Goal: Navigation & Orientation: Find specific page/section

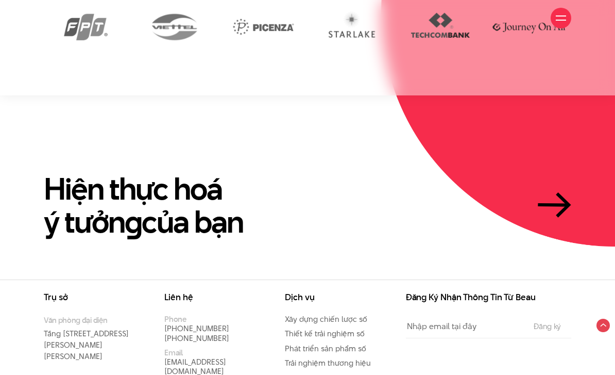
scroll to position [1990, 0]
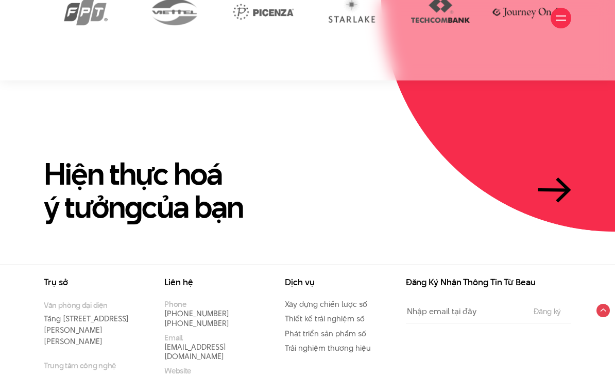
click at [565, 178] on icon at bounding box center [563, 189] width 12 height 23
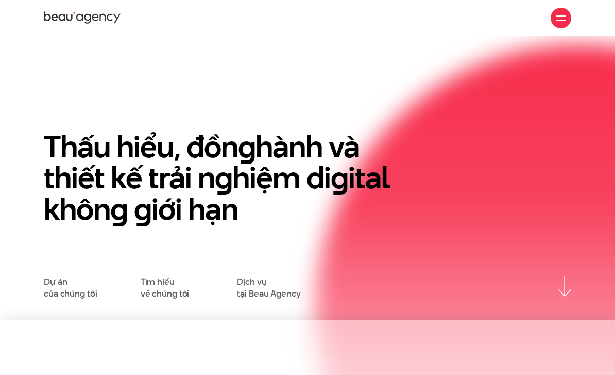
click at [47, 294] on link "Dự án của chúng tôi" at bounding box center [70, 287] width 53 height 23
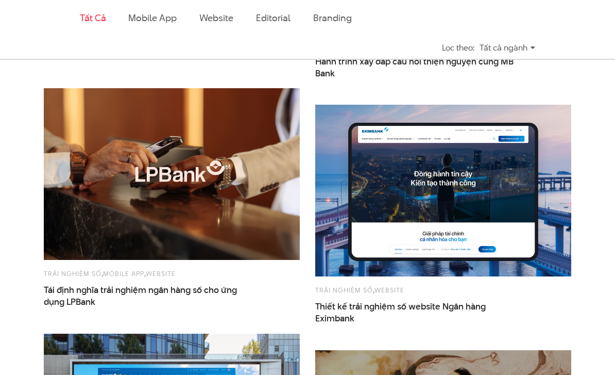
scroll to position [470, 0]
click at [60, 240] on img at bounding box center [172, 174] width 256 height 172
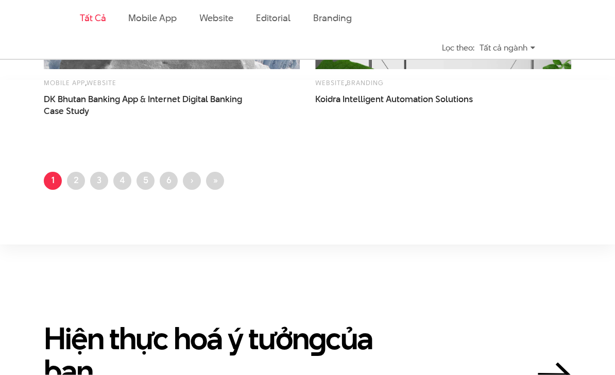
scroll to position [1640, 0]
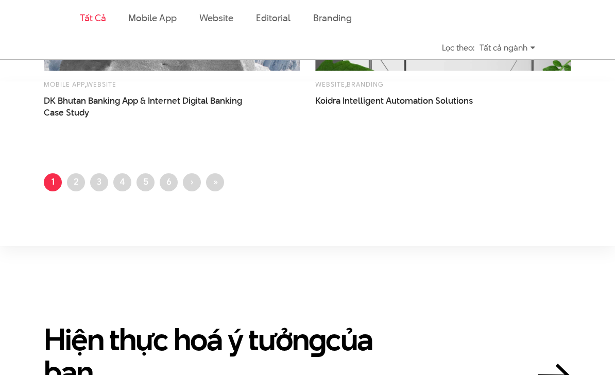
click at [82, 188] on link "Trang 2" at bounding box center [76, 182] width 18 height 18
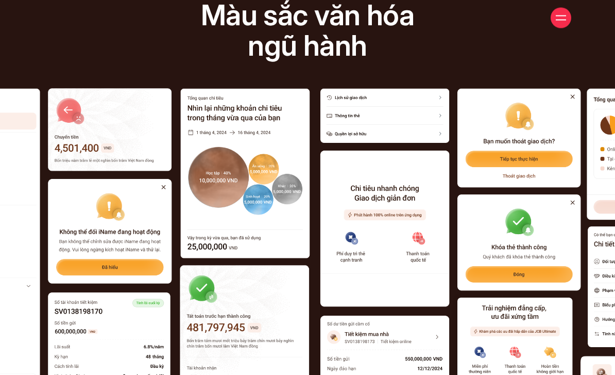
scroll to position [4600, 0]
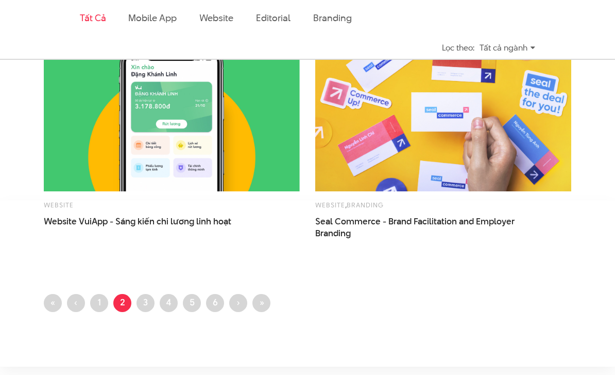
scroll to position [1536, 0]
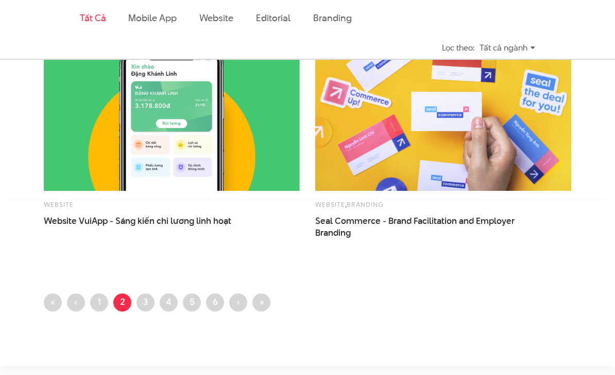
click at [149, 304] on link "Trang 3" at bounding box center [146, 303] width 18 height 18
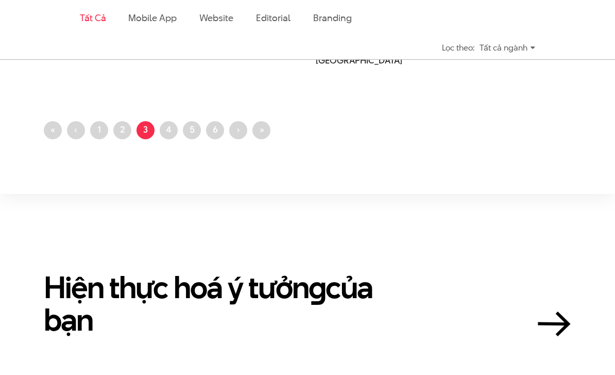
scroll to position [1702, 0]
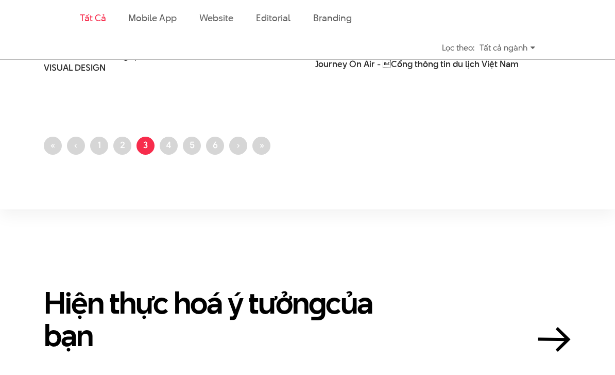
click at [175, 152] on link "Trang 4" at bounding box center [169, 146] width 18 height 18
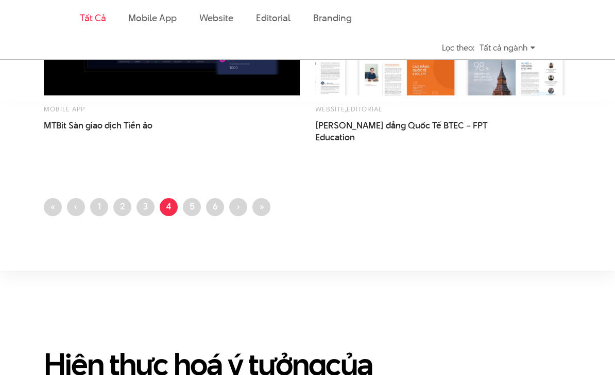
scroll to position [1632, 0]
click at [184, 206] on link "Trang 5" at bounding box center [192, 207] width 18 height 18
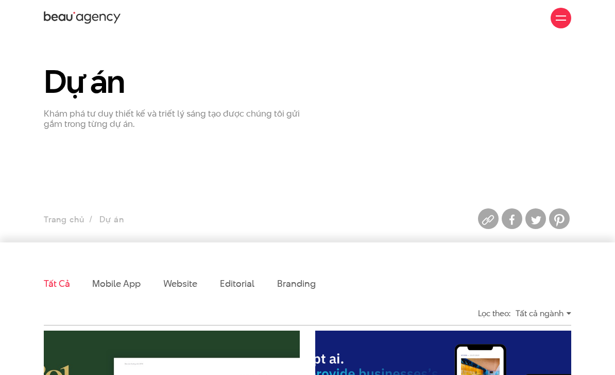
scroll to position [1632, 0]
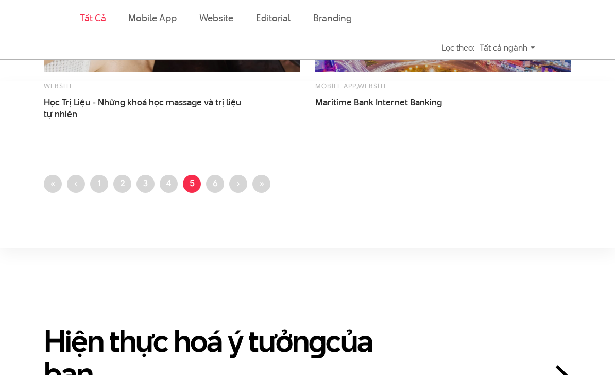
scroll to position [1657, 0]
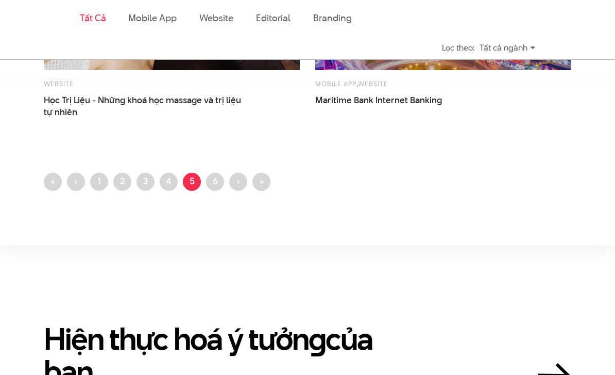
click at [214, 188] on link "Trang 6" at bounding box center [215, 182] width 18 height 18
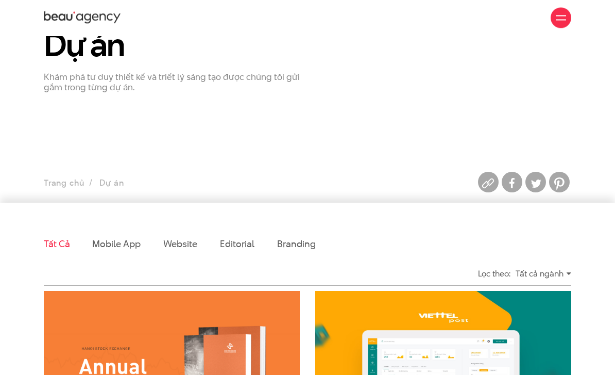
scroll to position [0, 0]
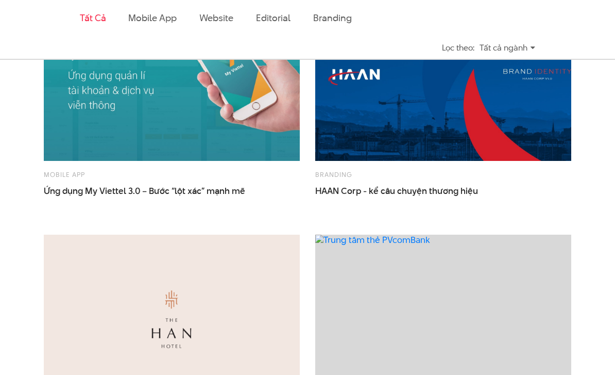
scroll to position [1066, 0]
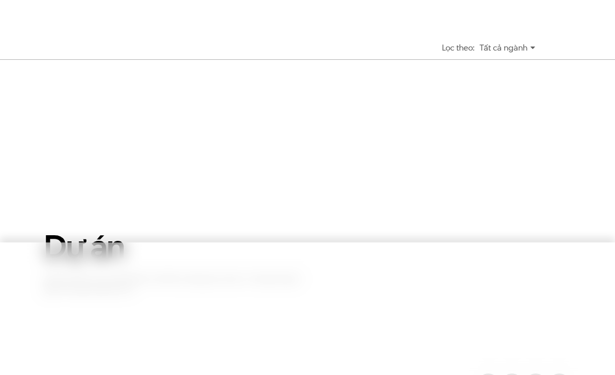
scroll to position [495, 0]
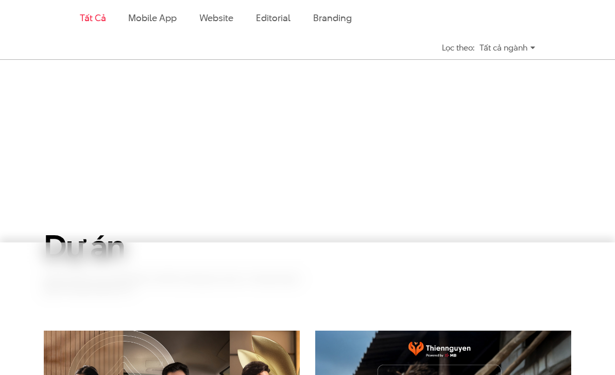
scroll to position [495, 0]
